Goal: Transaction & Acquisition: Obtain resource

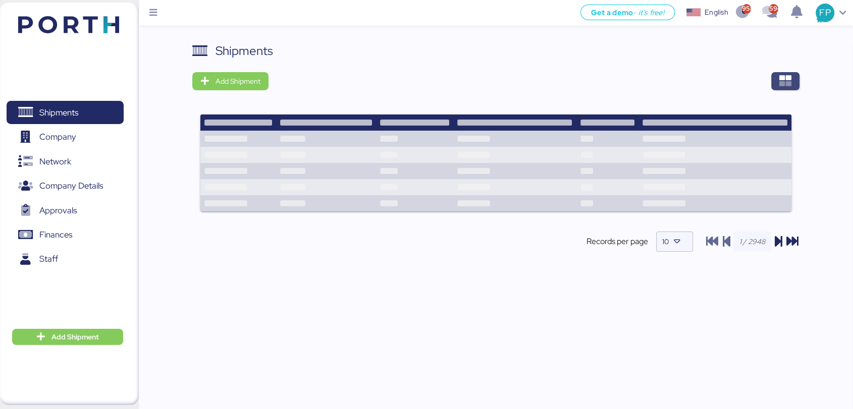
click at [792, 79] on span "button" at bounding box center [785, 81] width 28 height 18
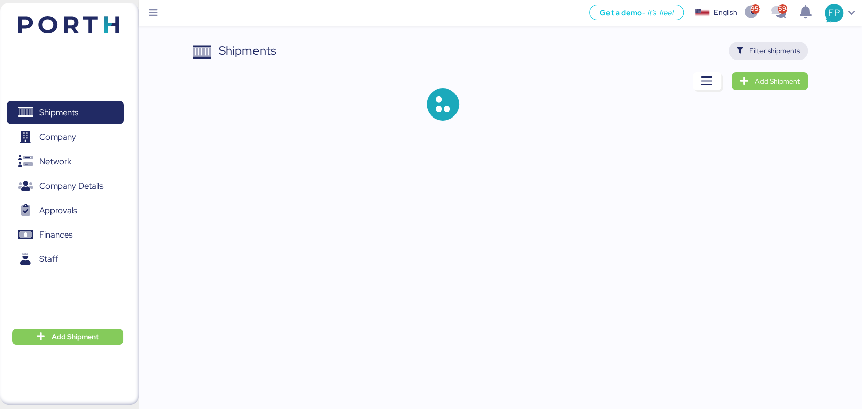
click at [771, 56] on span "Filter shipments" at bounding box center [774, 51] width 50 height 12
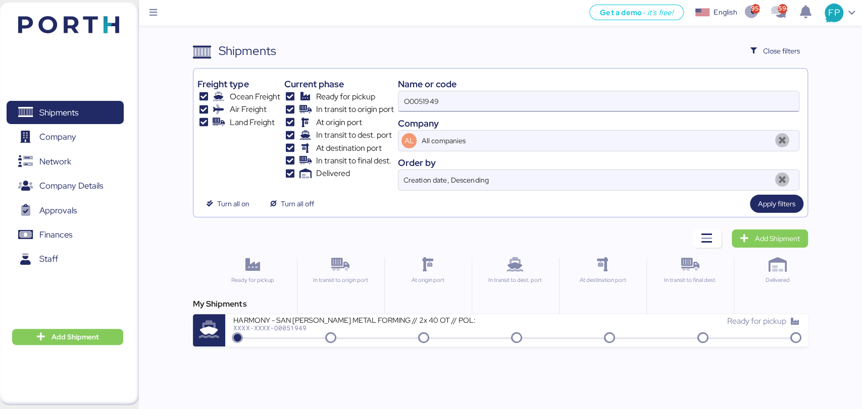
click at [418, 98] on input "O0051949" at bounding box center [598, 101] width 400 height 20
paste input "86"
type input "O0051986"
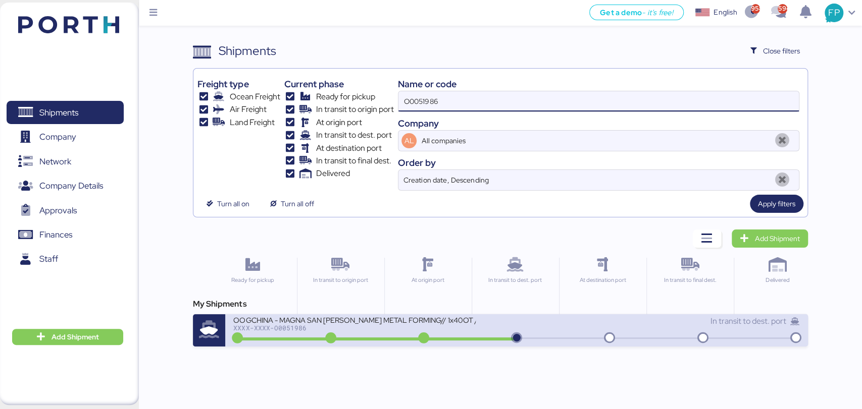
click at [381, 323] on div "OOGCHINA - MAGNA SAN [PERSON_NAME] METAL FORMING// 1x40OT // YANTIAN - MANZANIL…" at bounding box center [354, 320] width 242 height 9
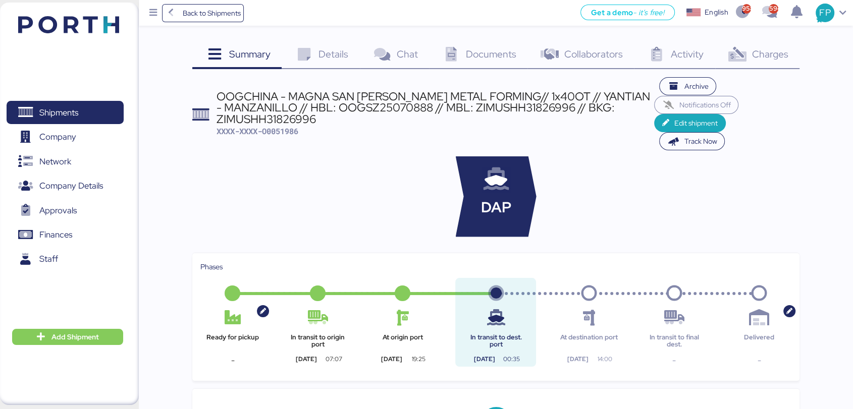
click at [775, 45] on div "Charges 0" at bounding box center [757, 55] width 84 height 27
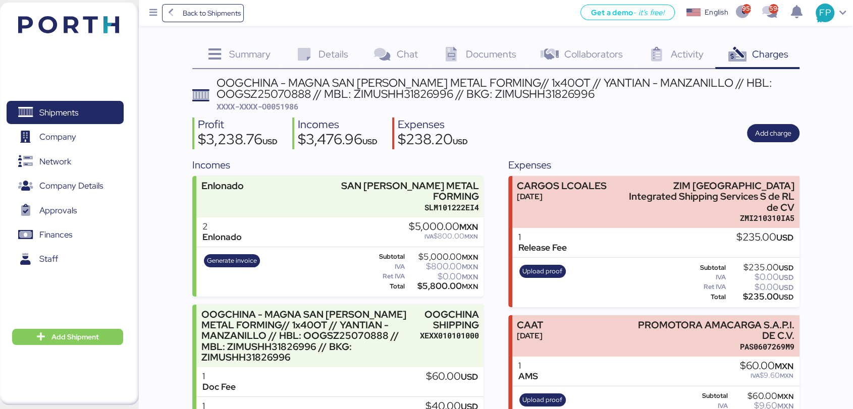
scroll to position [155, 0]
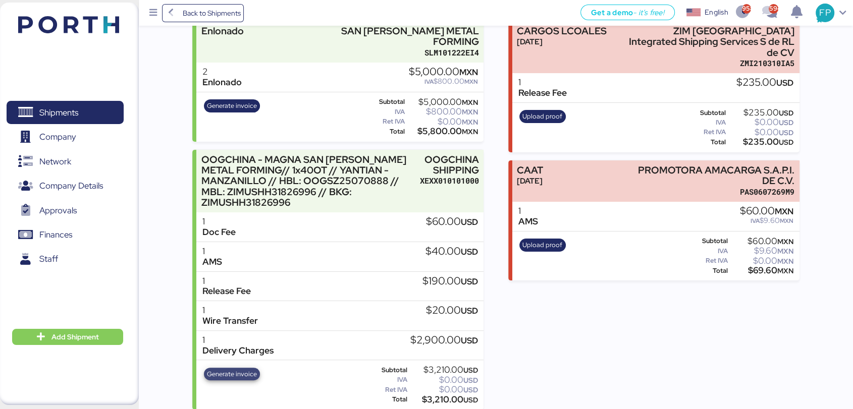
click at [245, 369] on span "Generate invoice" at bounding box center [232, 374] width 50 height 11
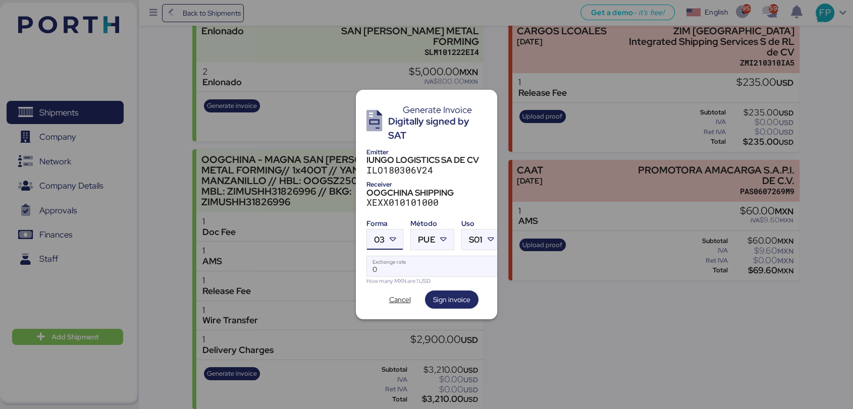
click at [384, 239] on span "03" at bounding box center [379, 240] width 11 height 9
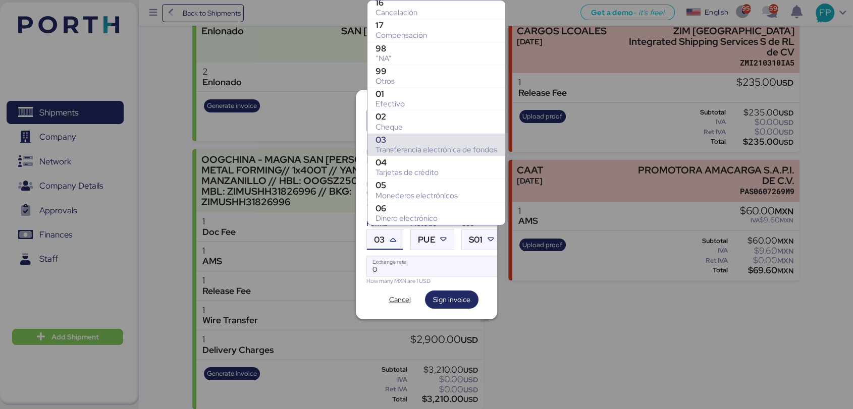
scroll to position [141, 0]
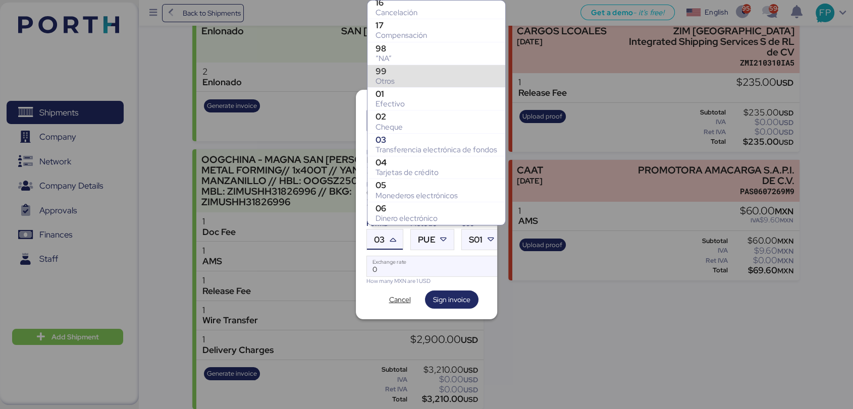
click at [406, 77] on div "Otros" at bounding box center [437, 81] width 122 height 10
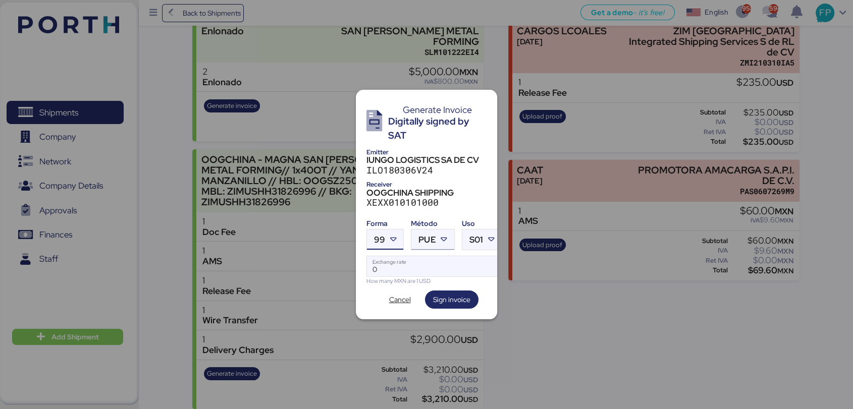
click at [431, 236] on span "PUE" at bounding box center [427, 240] width 17 height 9
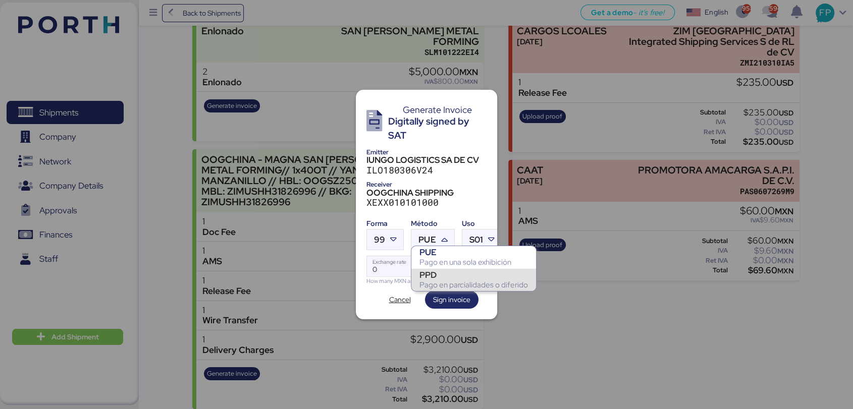
click at [439, 284] on div "Pago en parcialidades o diferido" at bounding box center [474, 285] width 109 height 10
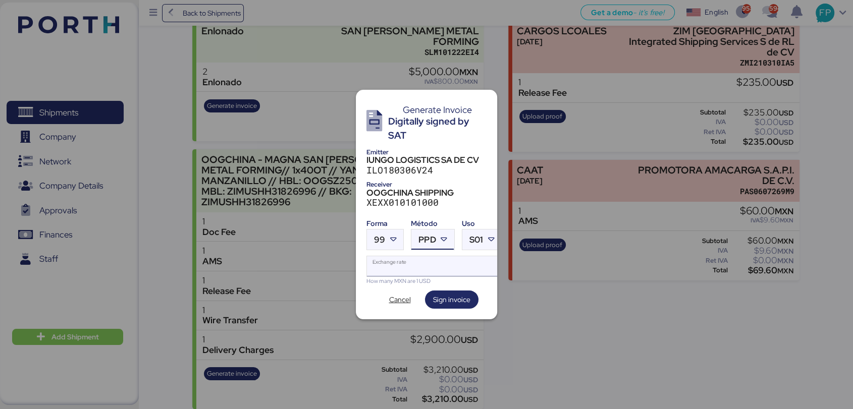
click at [420, 268] on input "Exchange rate" at bounding box center [434, 266] width 134 height 20
type input "0"
paste input "18.7412"
type input "18.7412"
click at [457, 303] on span "Sign invoice" at bounding box center [452, 300] width 54 height 18
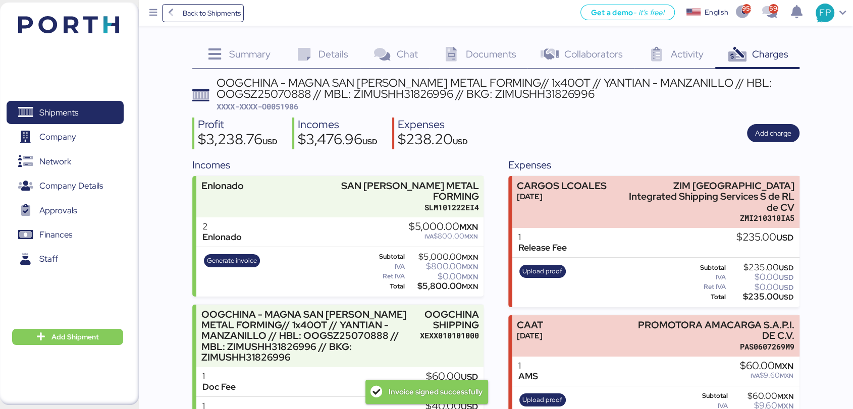
click at [279, 104] on span "XXXX-XXXX-O0051986" at bounding box center [258, 106] width 82 height 10
copy span "O0051986"
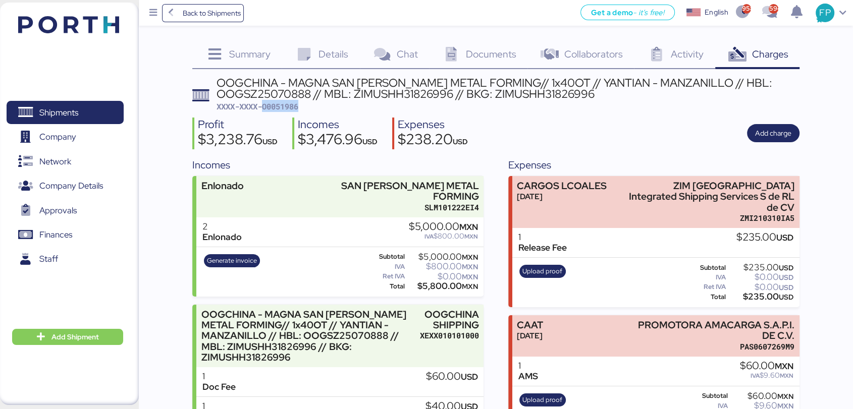
copy span "O0051986"
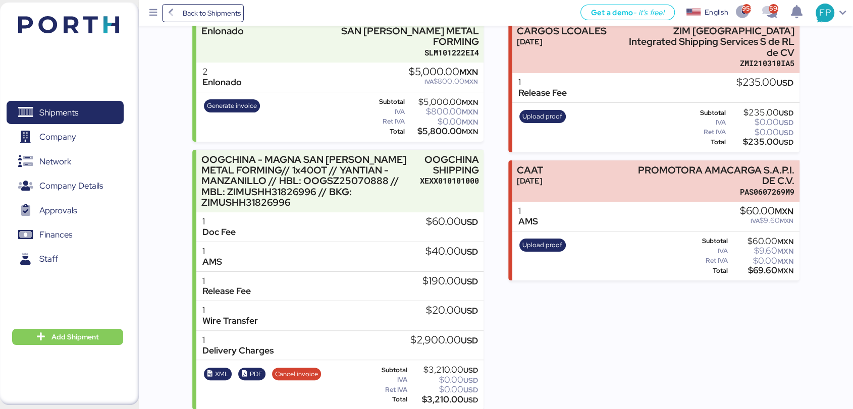
click at [452, 396] on div "$3,210.00 USD" at bounding box center [443, 400] width 69 height 8
copy div "3,210.00"
